Goal: Task Accomplishment & Management: Use online tool/utility

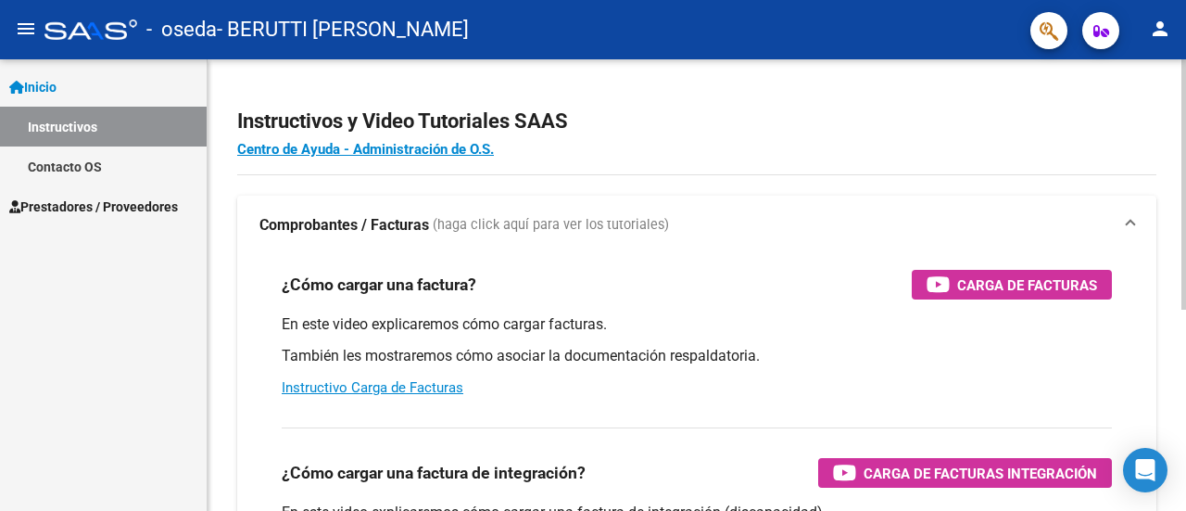
click at [1158, 264] on div "Instructivos y Video Tutoriales SAAS Centro de Ayuda - Administración de O.S. C…" at bounding box center [699, 465] width 983 height 813
click at [150, 206] on span "Prestadores / Proveedores" at bounding box center [93, 206] width 169 height 20
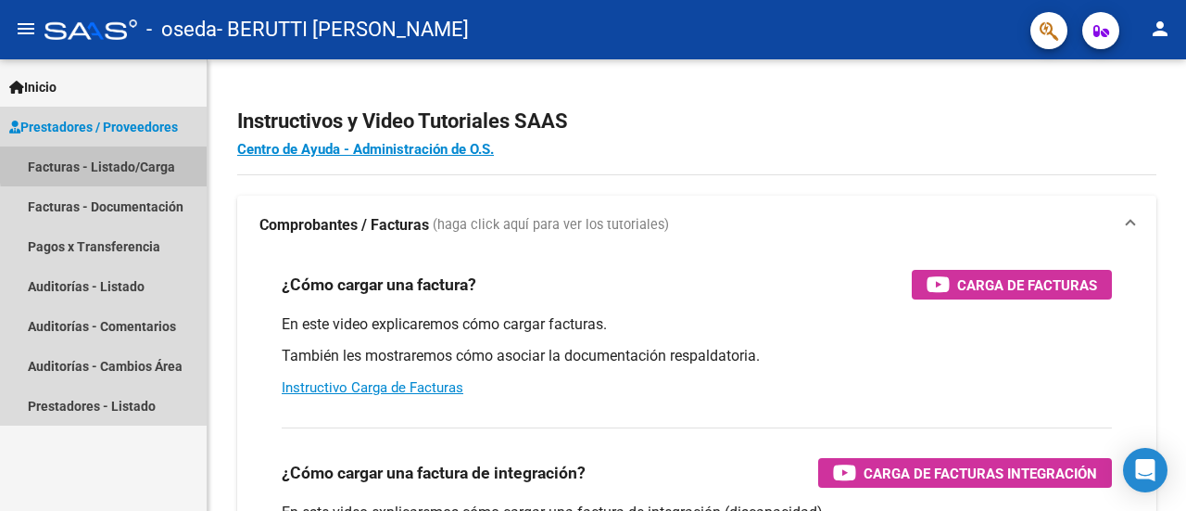
click at [148, 160] on link "Facturas - Listado/Carga" at bounding box center [103, 166] width 207 height 40
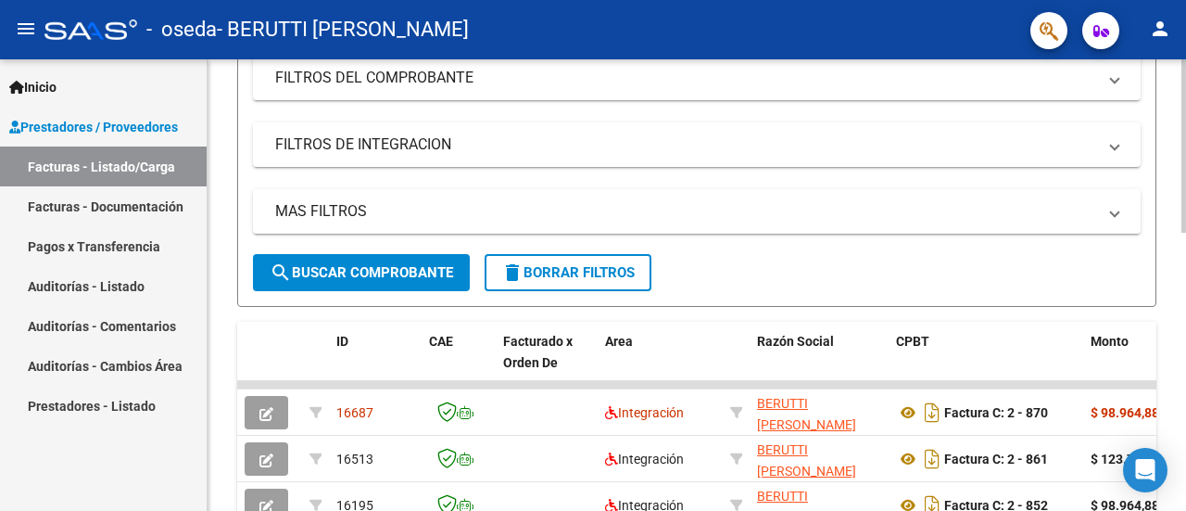
scroll to position [257, 0]
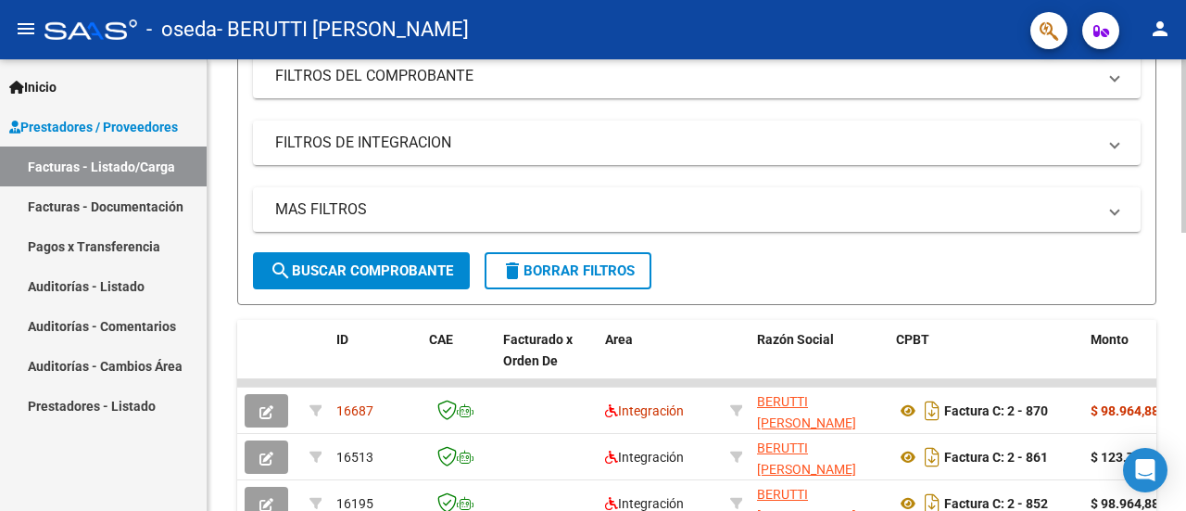
click at [1185, 325] on div at bounding box center [1184, 246] width 5 height 173
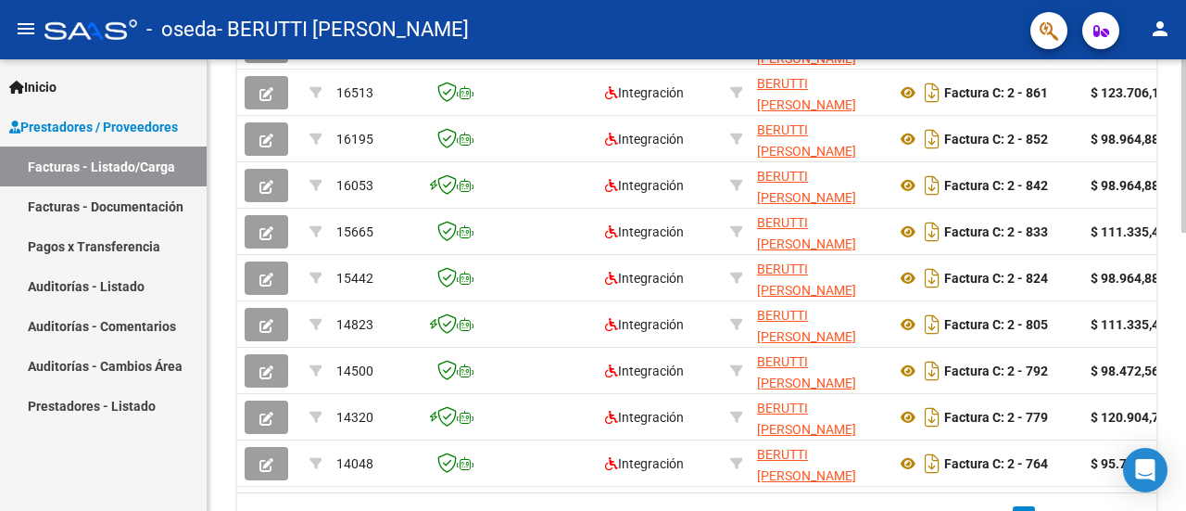
scroll to position [616, 0]
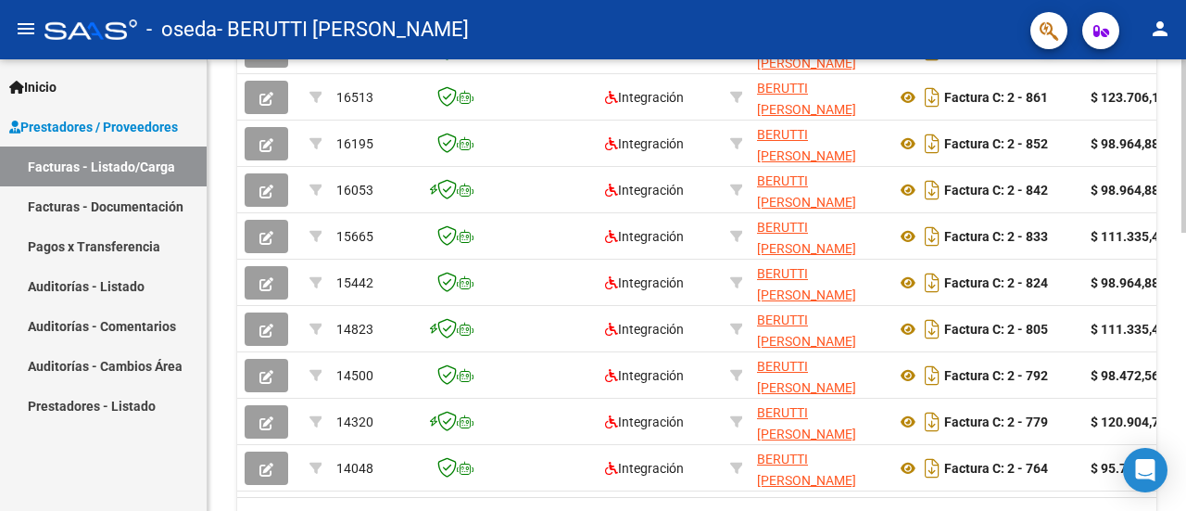
click at [1185, 440] on div at bounding box center [1184, 386] width 5 height 173
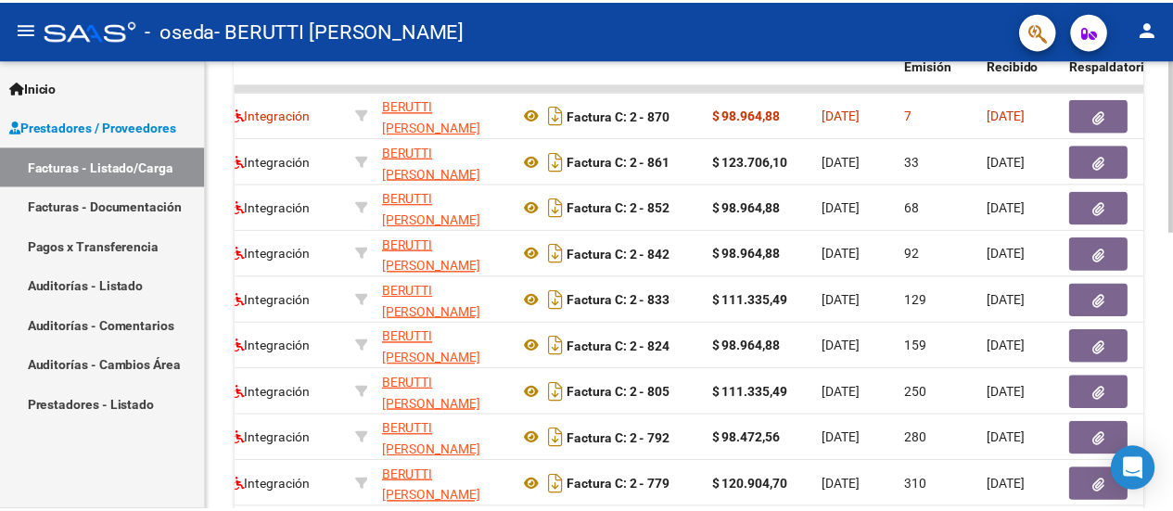
scroll to position [554, 0]
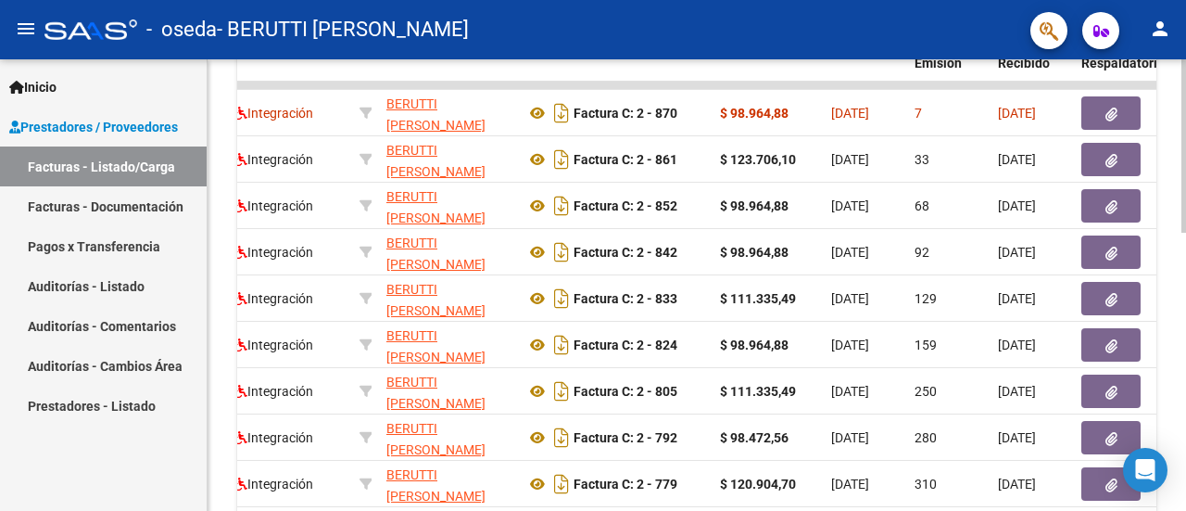
click at [1179, 429] on div "Video tutorial PRESTADORES -> Listado de CPBTs Emitidos por Prestadores / Prove…" at bounding box center [699, 85] width 983 height 1160
click at [1161, 36] on mat-icon "person" at bounding box center [1160, 29] width 22 height 22
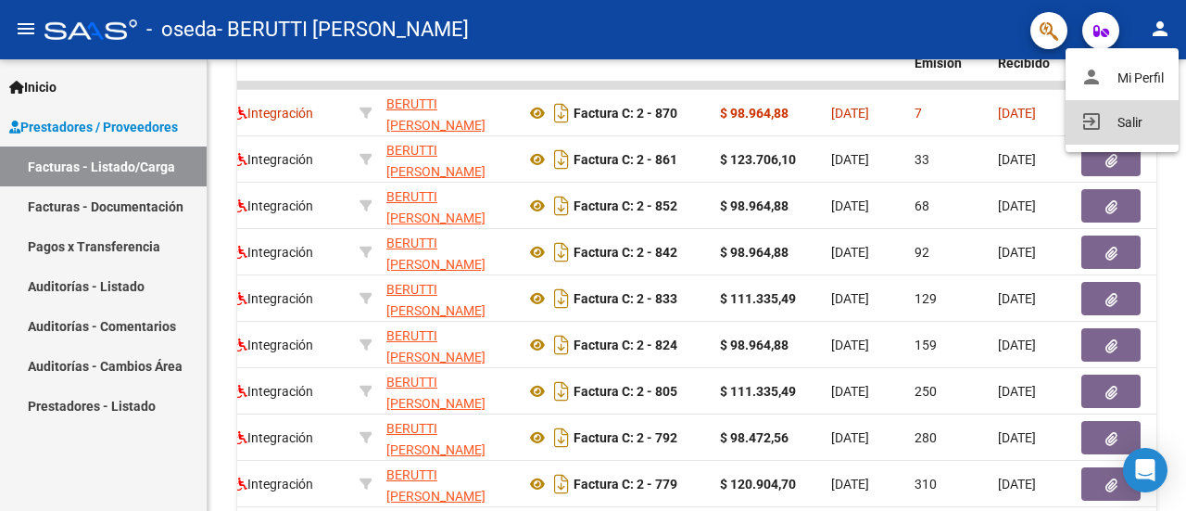
click at [1137, 124] on button "exit_to_app Salir" at bounding box center [1122, 122] width 113 height 44
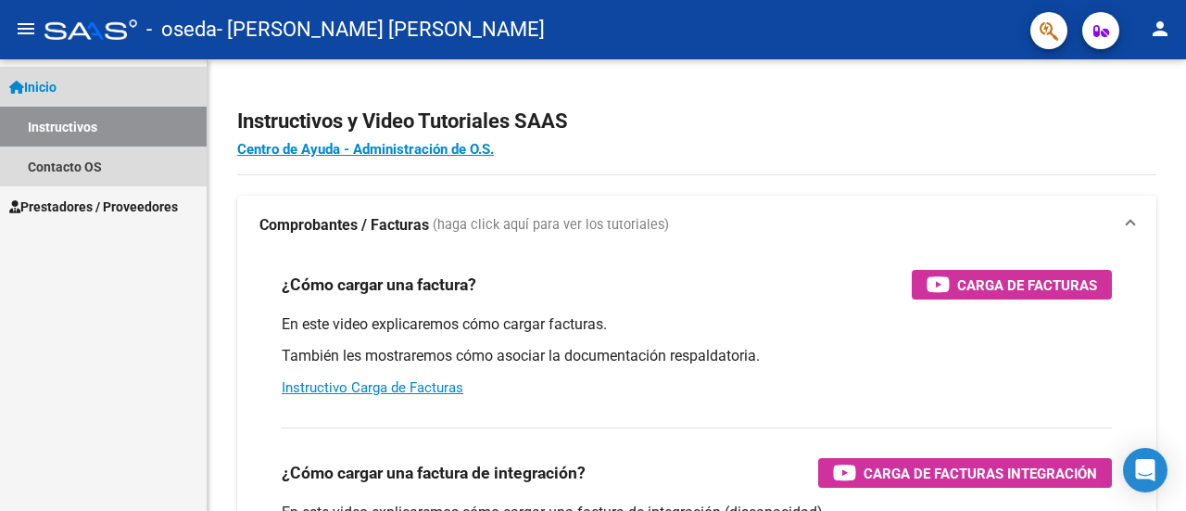
click at [67, 84] on link "Inicio" at bounding box center [103, 87] width 207 height 40
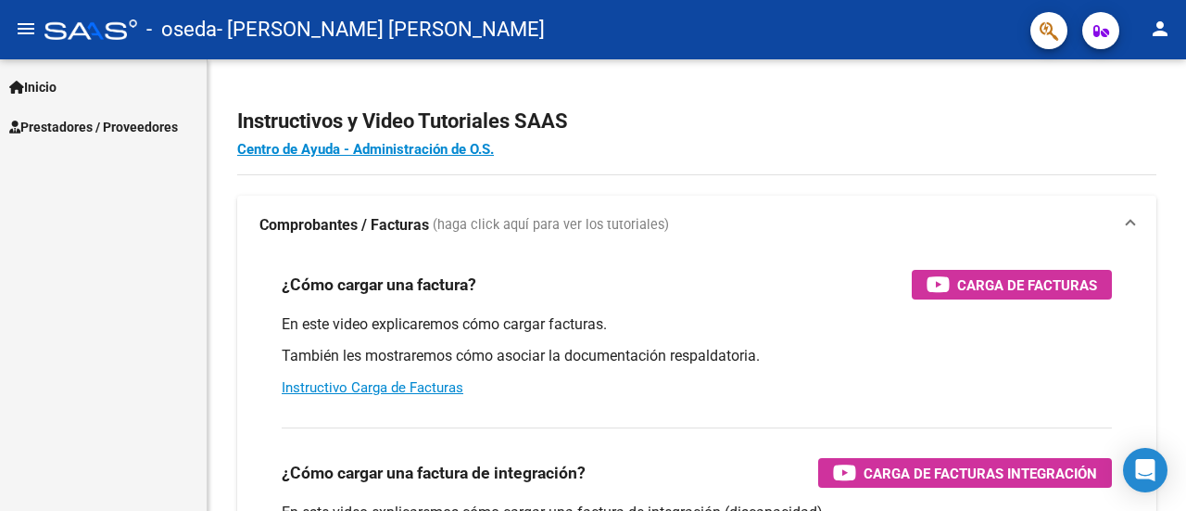
click at [83, 131] on span "Prestadores / Proveedores" at bounding box center [93, 127] width 169 height 20
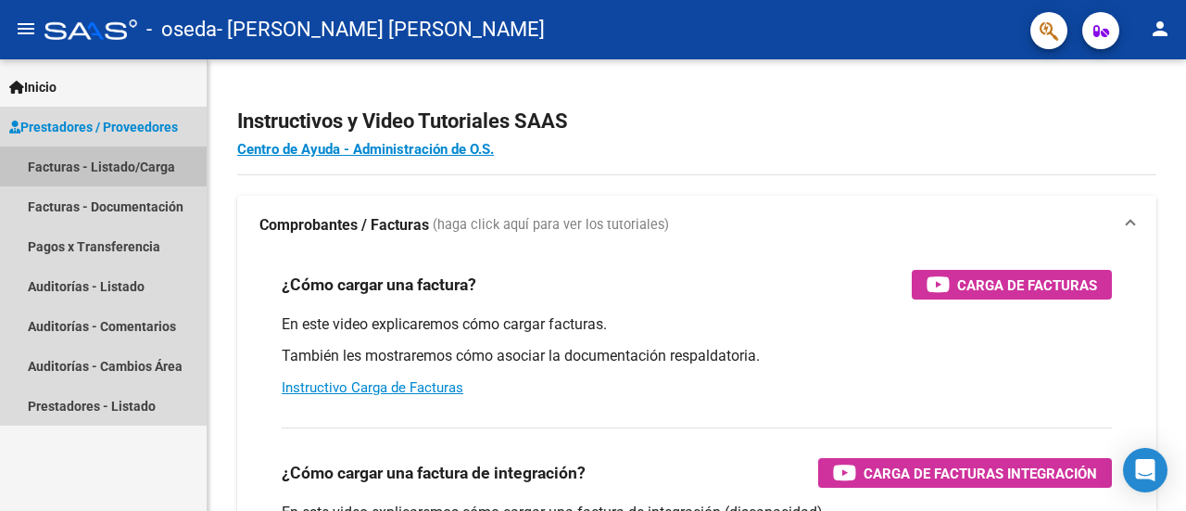
click at [92, 167] on link "Facturas - Listado/Carga" at bounding box center [103, 166] width 207 height 40
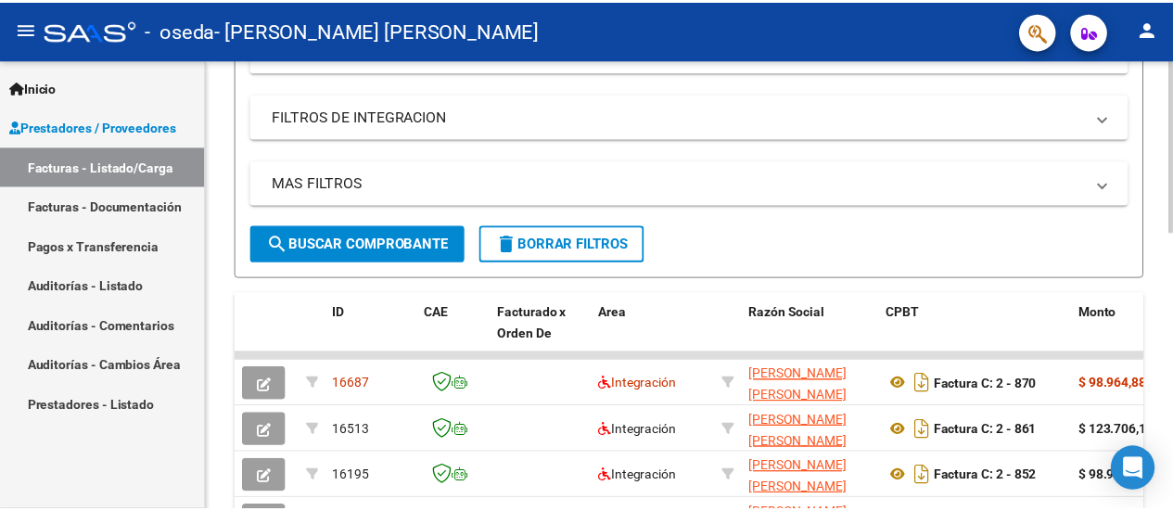
scroll to position [281, 0]
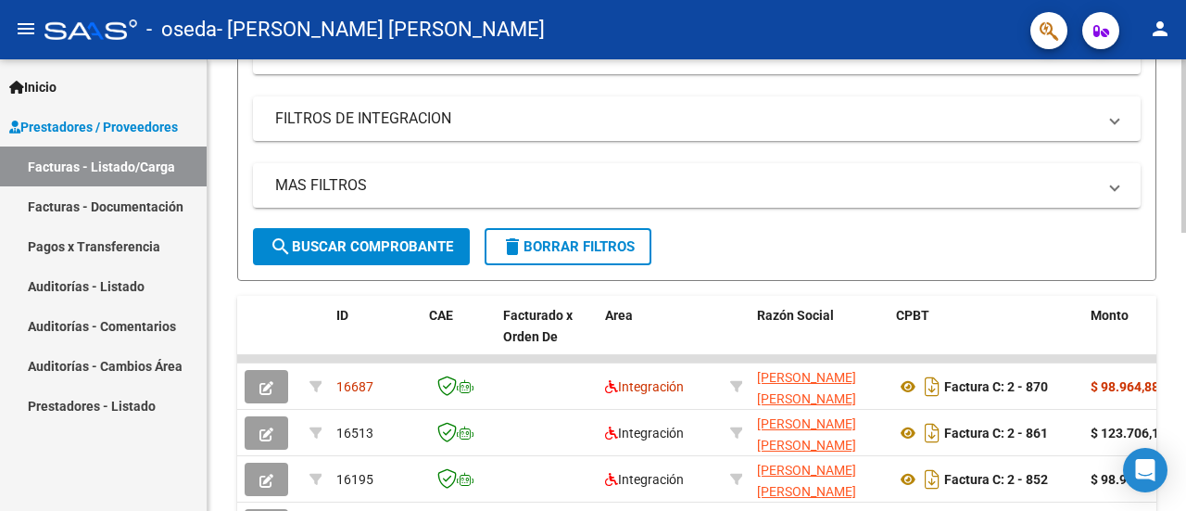
click at [1185, 277] on div at bounding box center [1184, 256] width 5 height 173
click at [1162, 32] on mat-icon "person" at bounding box center [1160, 29] width 22 height 22
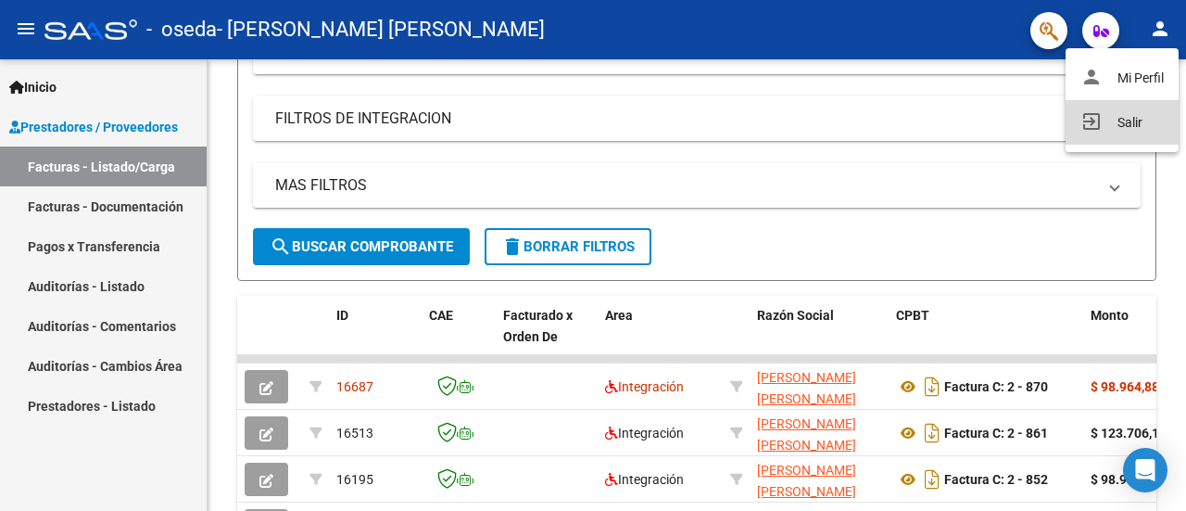
click at [1136, 122] on button "exit_to_app Salir" at bounding box center [1122, 122] width 113 height 44
